Goal: Task Accomplishment & Management: Use online tool/utility

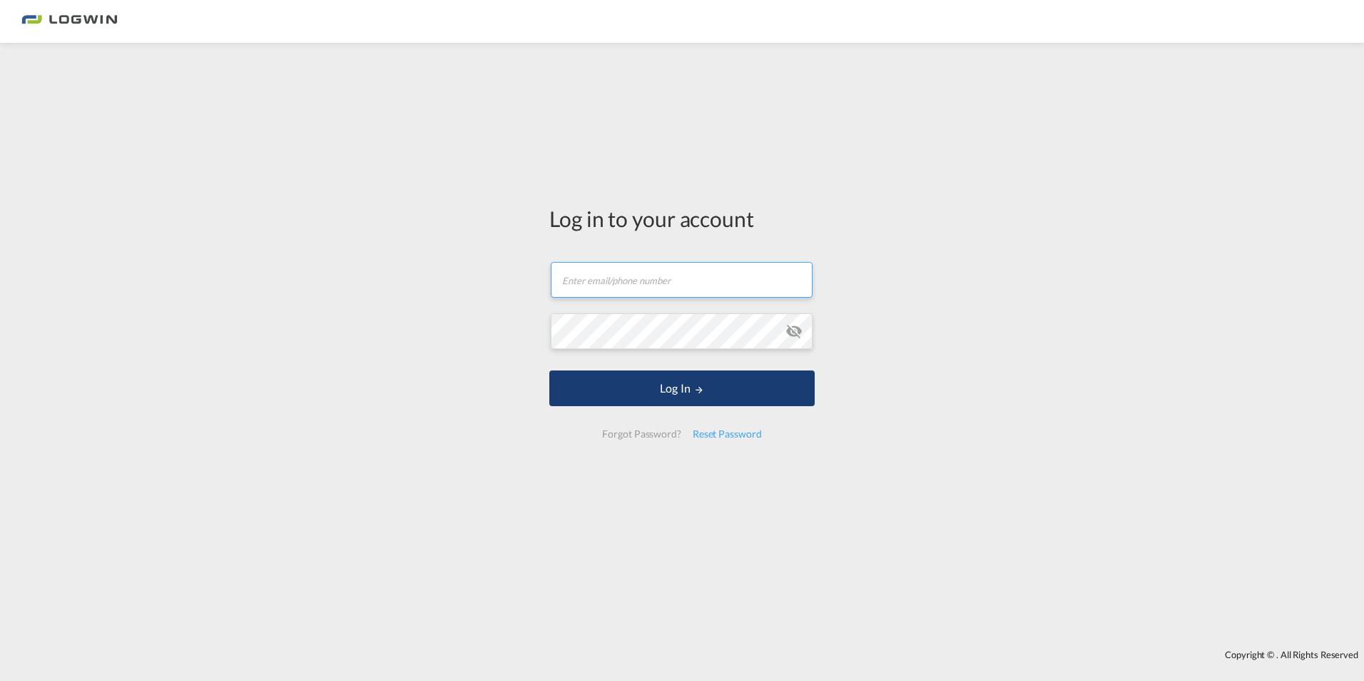
type input "florian.stenke@logwin-logistics.com"
click at [629, 386] on button "Log In" at bounding box center [681, 388] width 265 height 36
